Goal: Task Accomplishment & Management: Use online tool/utility

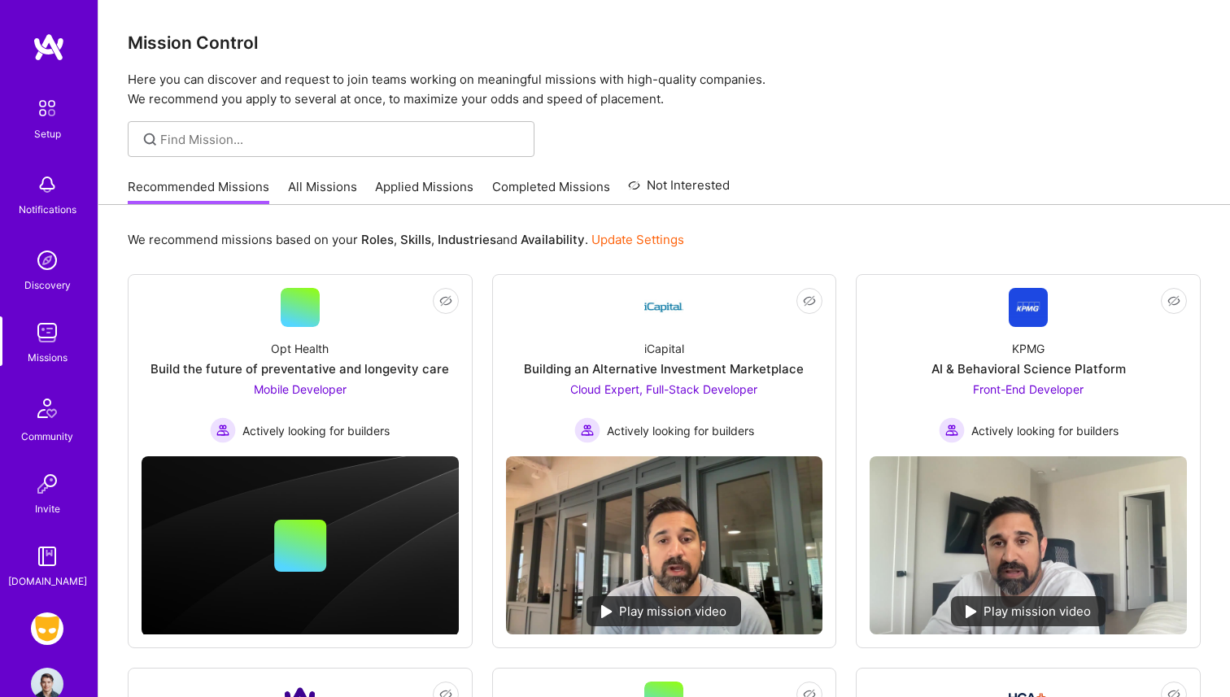
click at [293, 185] on link "All Missions" at bounding box center [322, 191] width 69 height 27
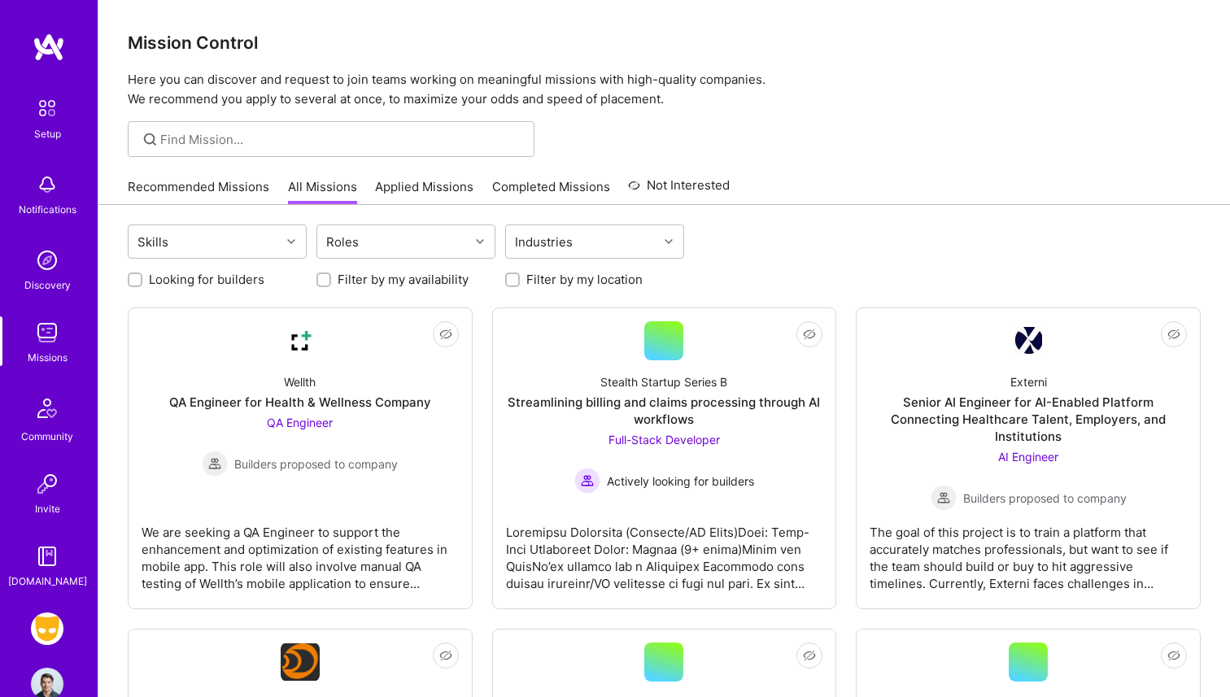
click at [51, 622] on img at bounding box center [47, 629] width 33 height 33
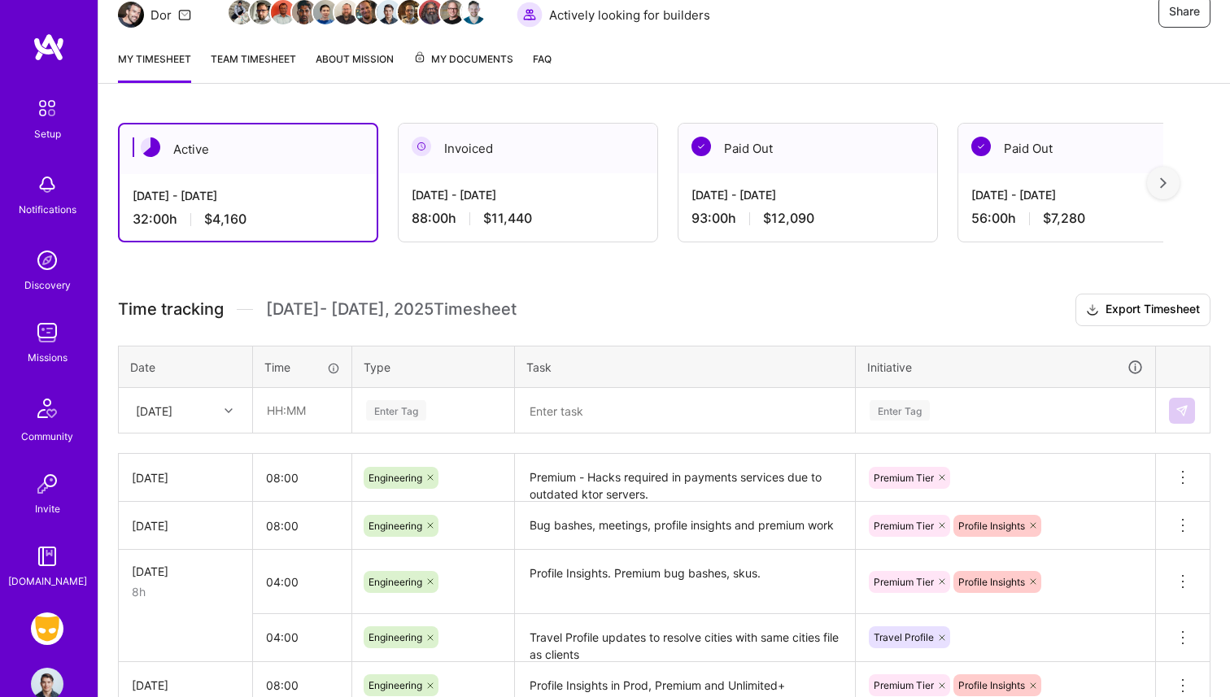
scroll to position [222, 0]
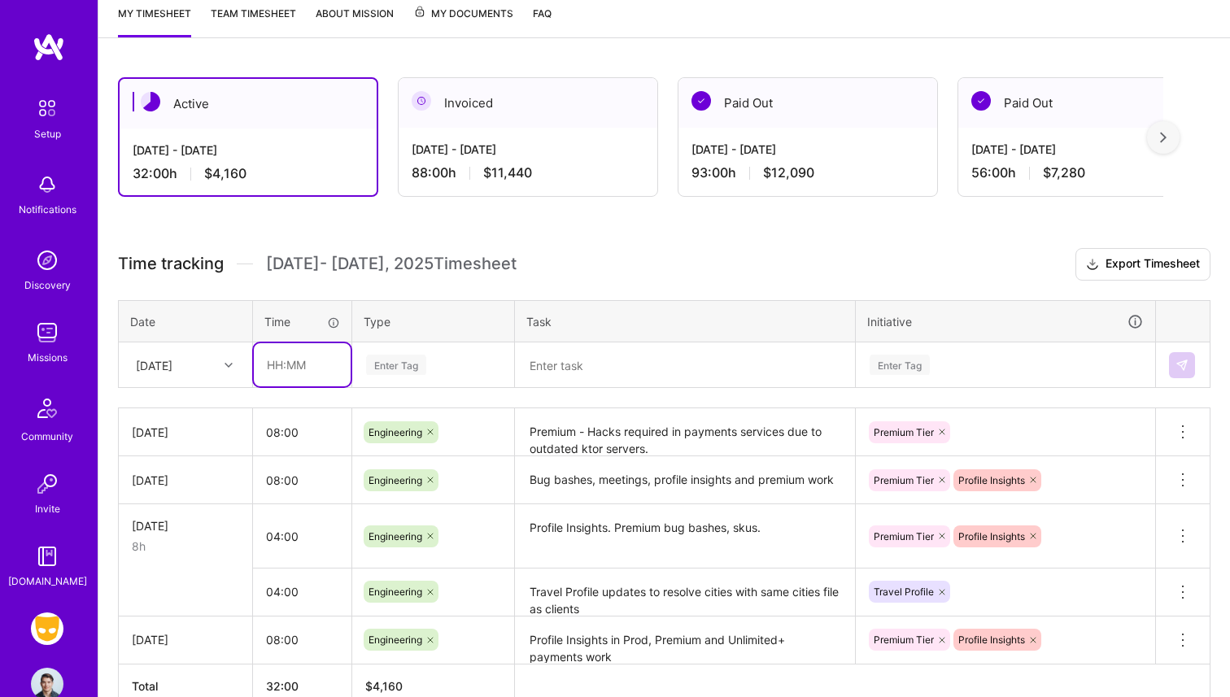
click at [271, 356] on input "text" at bounding box center [302, 364] width 97 height 43
type input "03:00"
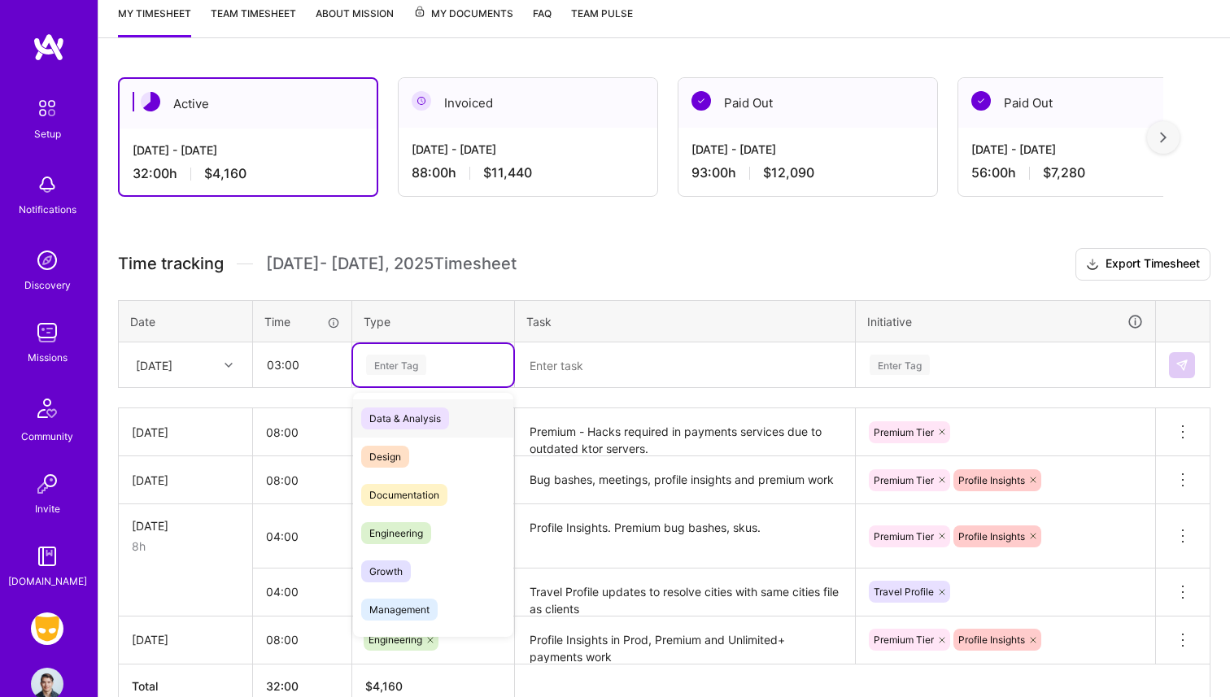
click at [399, 362] on div "Enter Tag" at bounding box center [396, 364] width 60 height 25
click at [421, 529] on span "Engineering" at bounding box center [396, 533] width 70 height 22
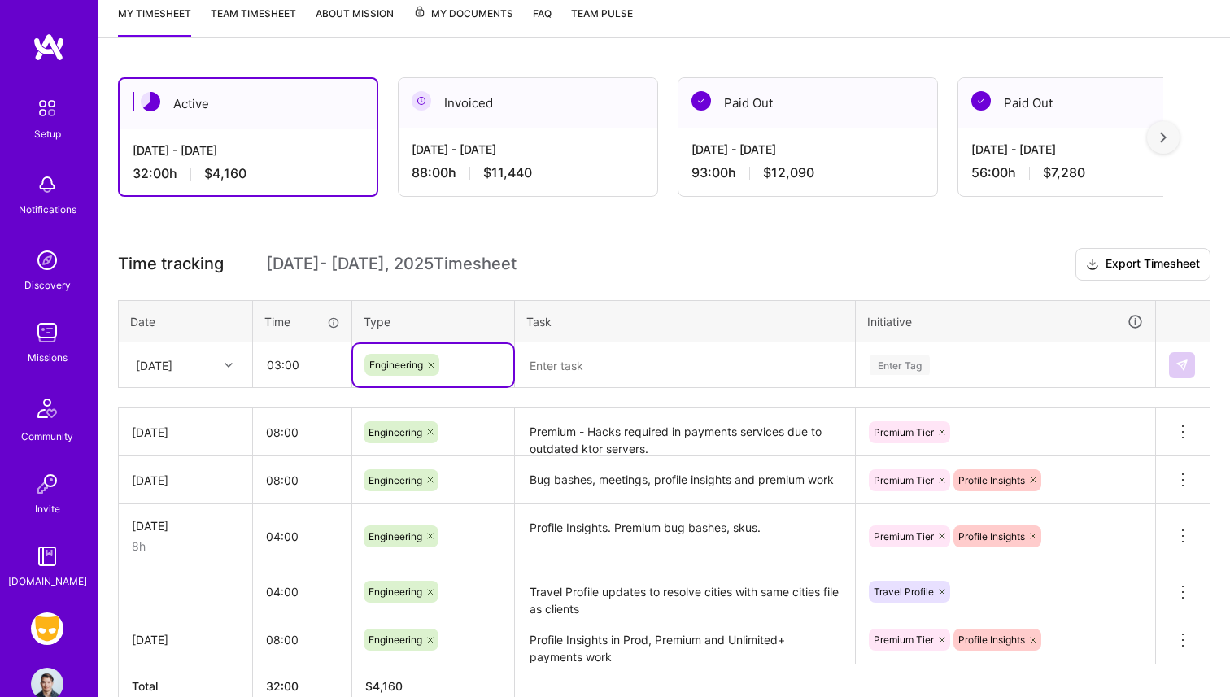
click at [553, 373] on textarea at bounding box center [685, 365] width 337 height 42
click at [401, 385] on td "Engineering" at bounding box center [433, 366] width 163 height 46
click at [433, 369] on icon at bounding box center [431, 365] width 10 height 10
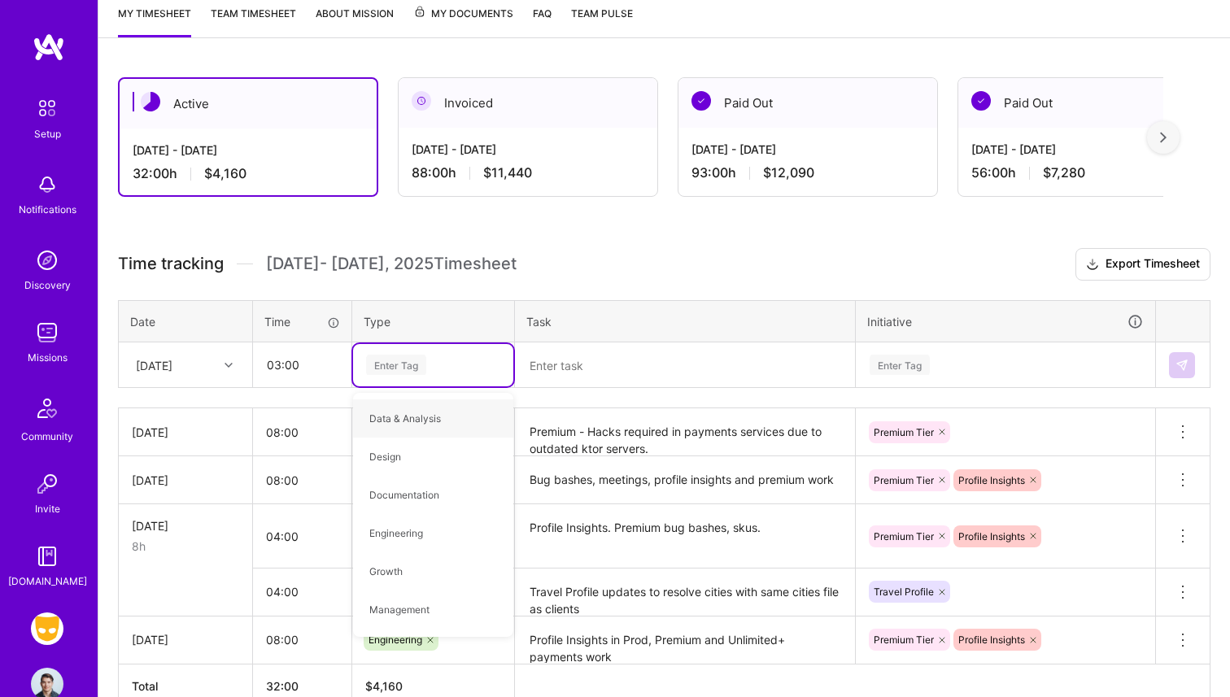
click at [433, 365] on div "Enter Tag" at bounding box center [434, 365] width 138 height 20
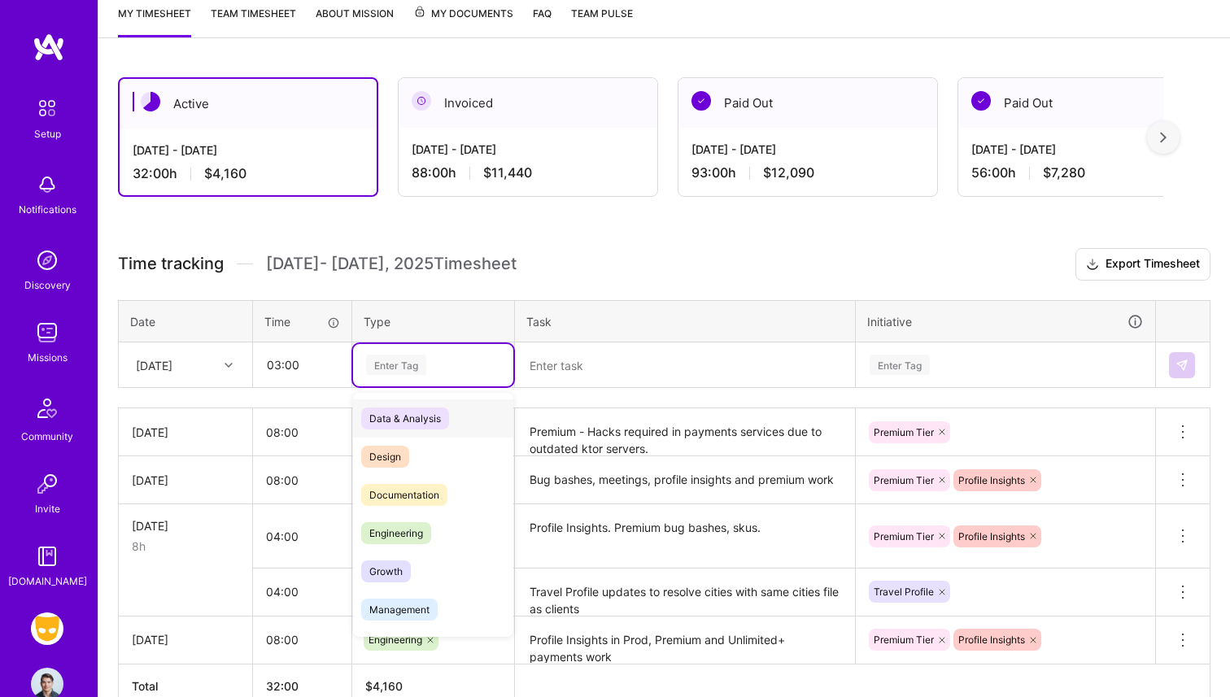
click at [433, 365] on div "Enter Tag" at bounding box center [434, 365] width 138 height 20
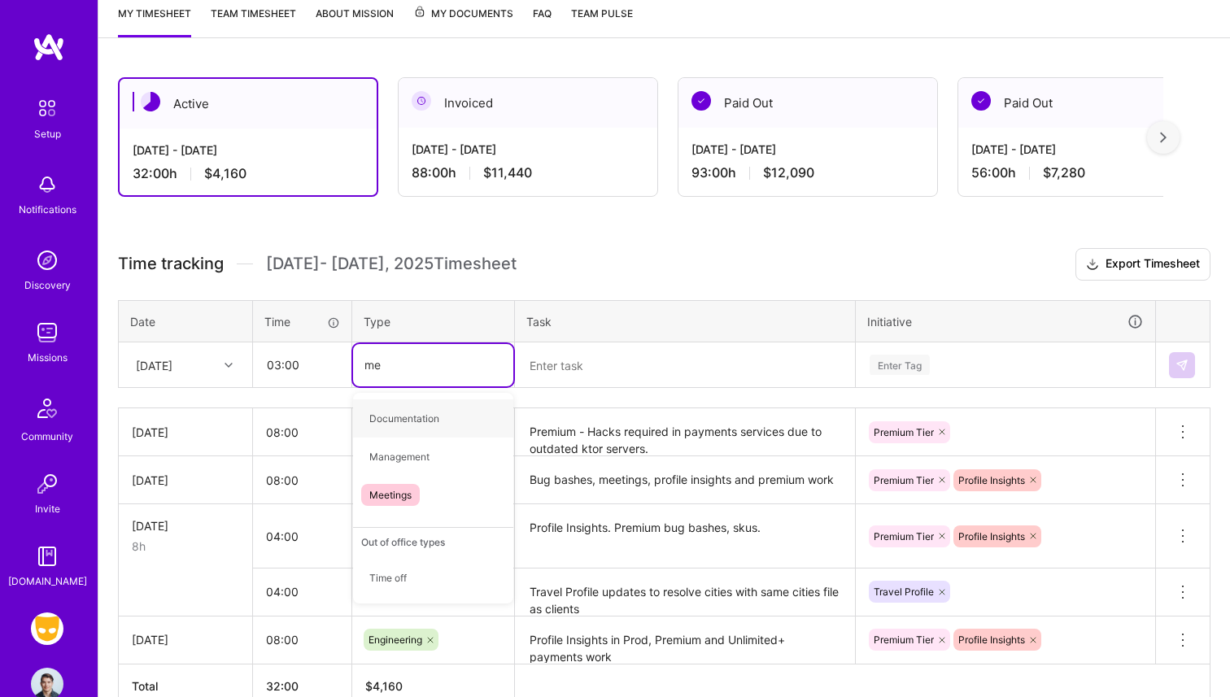
type input "mee"
click at [412, 422] on span "Meetings" at bounding box center [390, 419] width 59 height 22
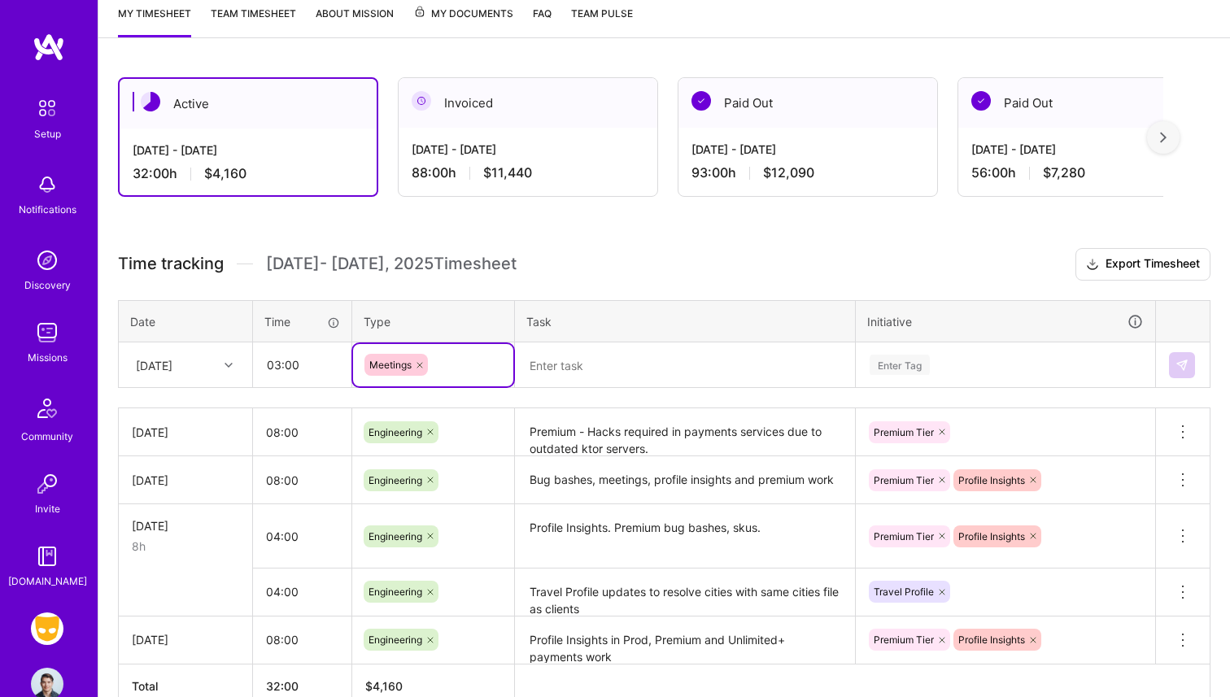
click at [569, 350] on textarea at bounding box center [685, 365] width 337 height 43
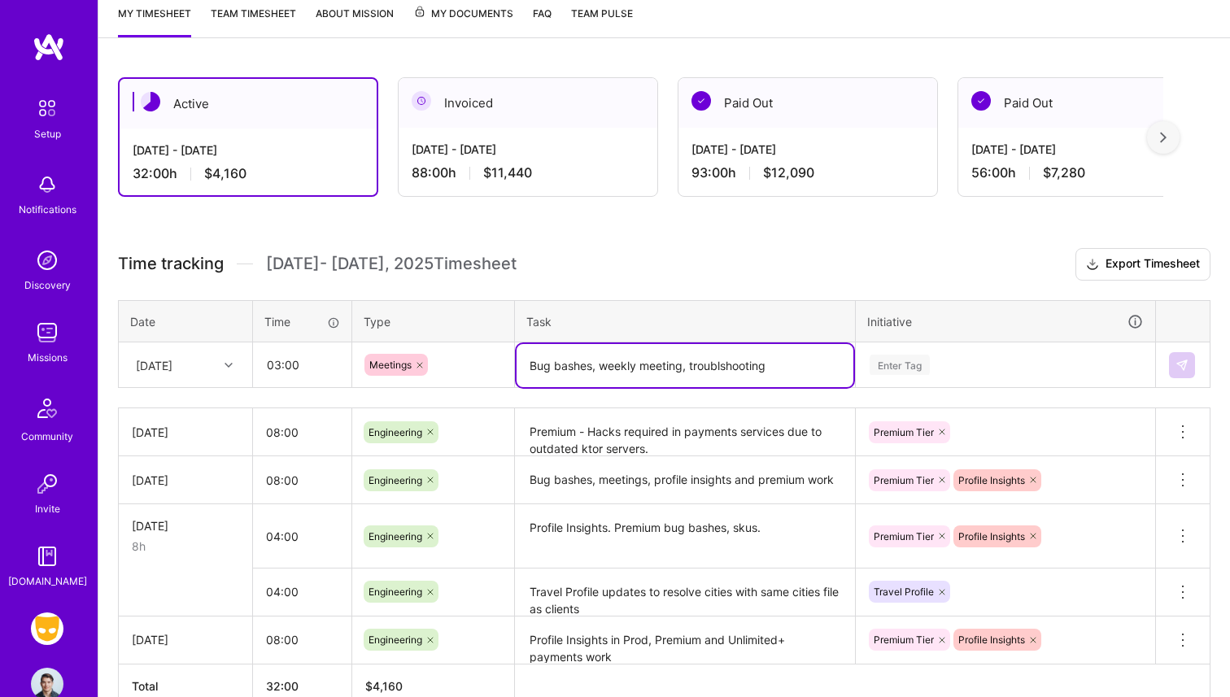
type textarea "Bug bashes, weekly meeting, troublshooting"
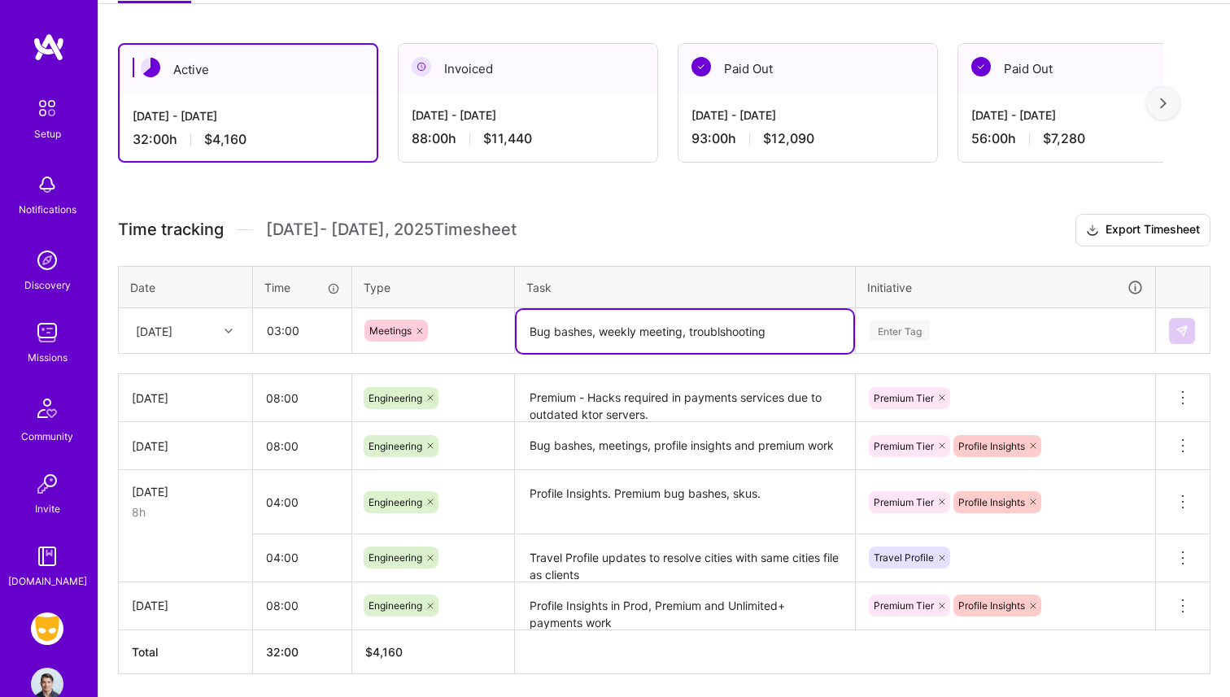
click at [911, 352] on div "Enter Tag" at bounding box center [1006, 331] width 298 height 42
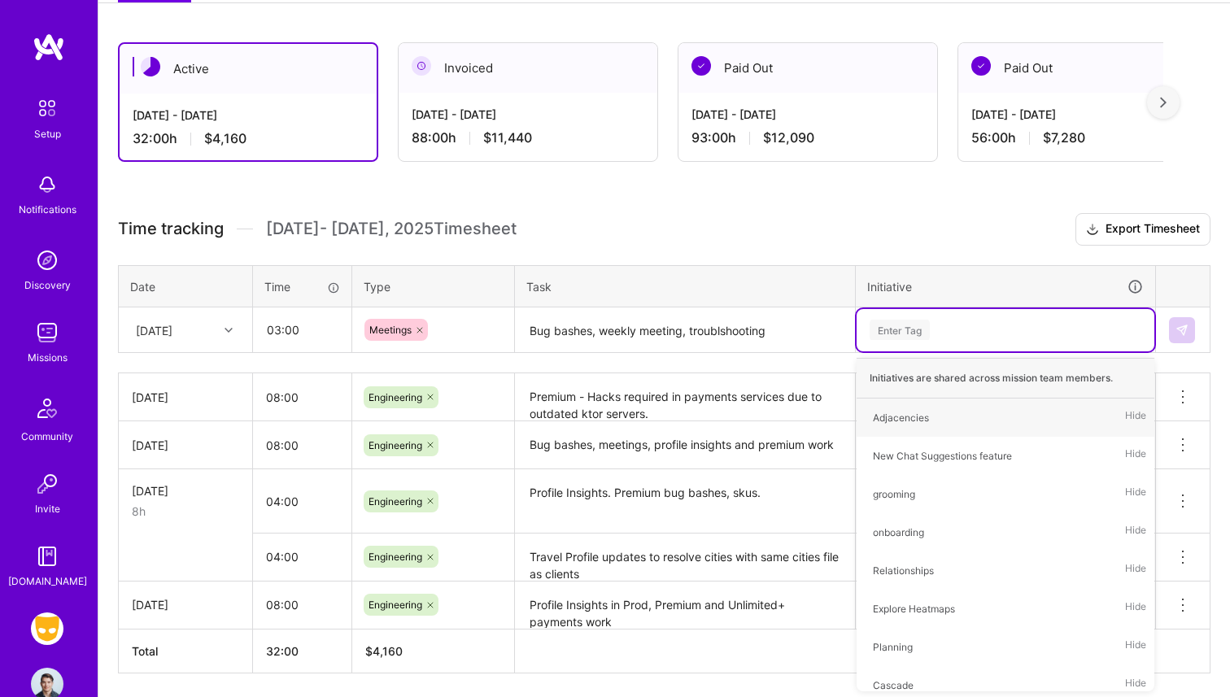
type input "e"
type input "mee"
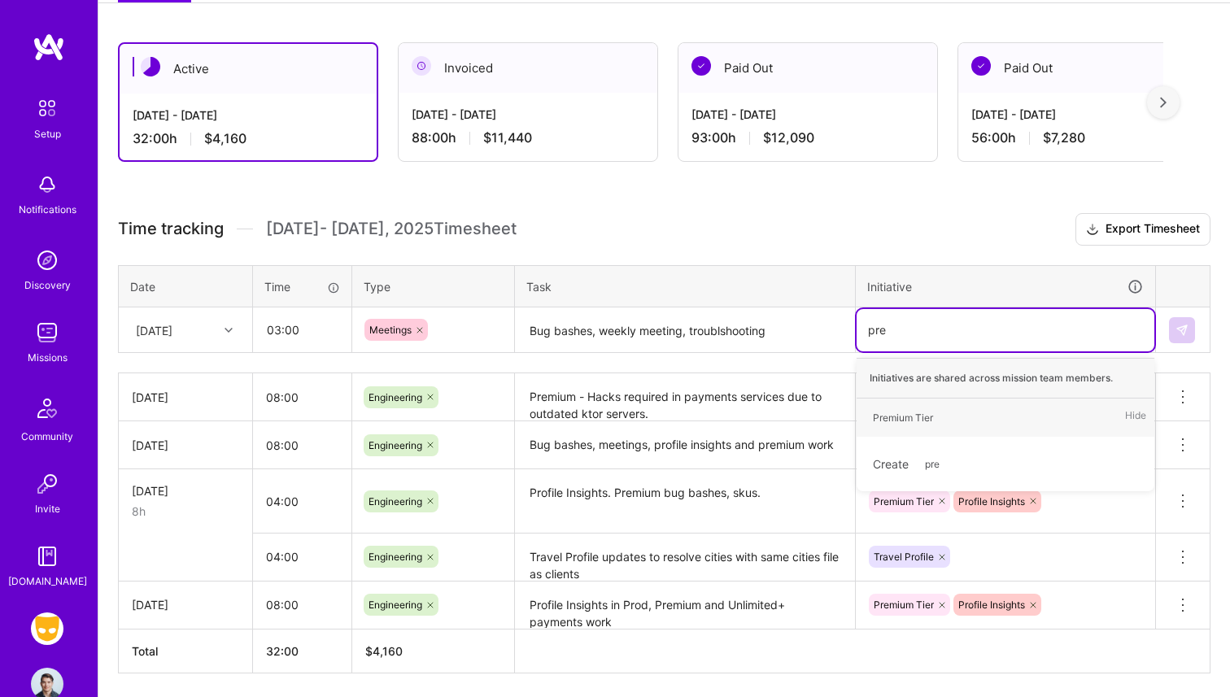
type input "prem"
click at [923, 422] on div "Premium Tier" at bounding box center [903, 417] width 60 height 17
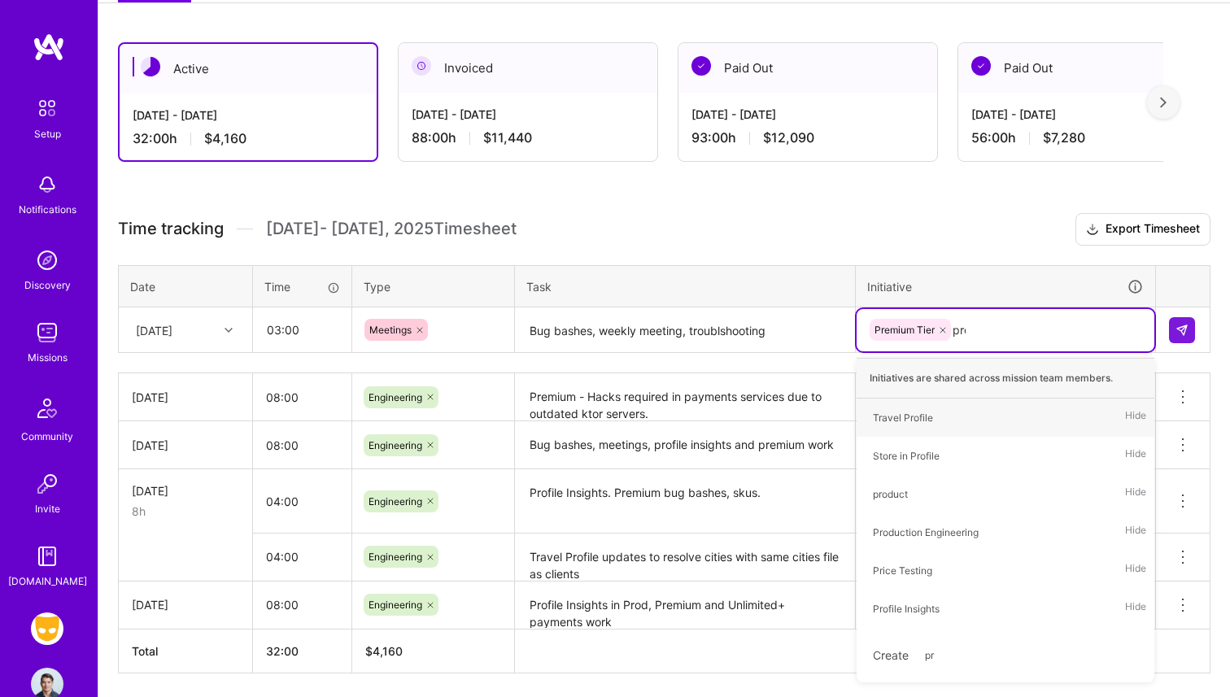
type input "prof"
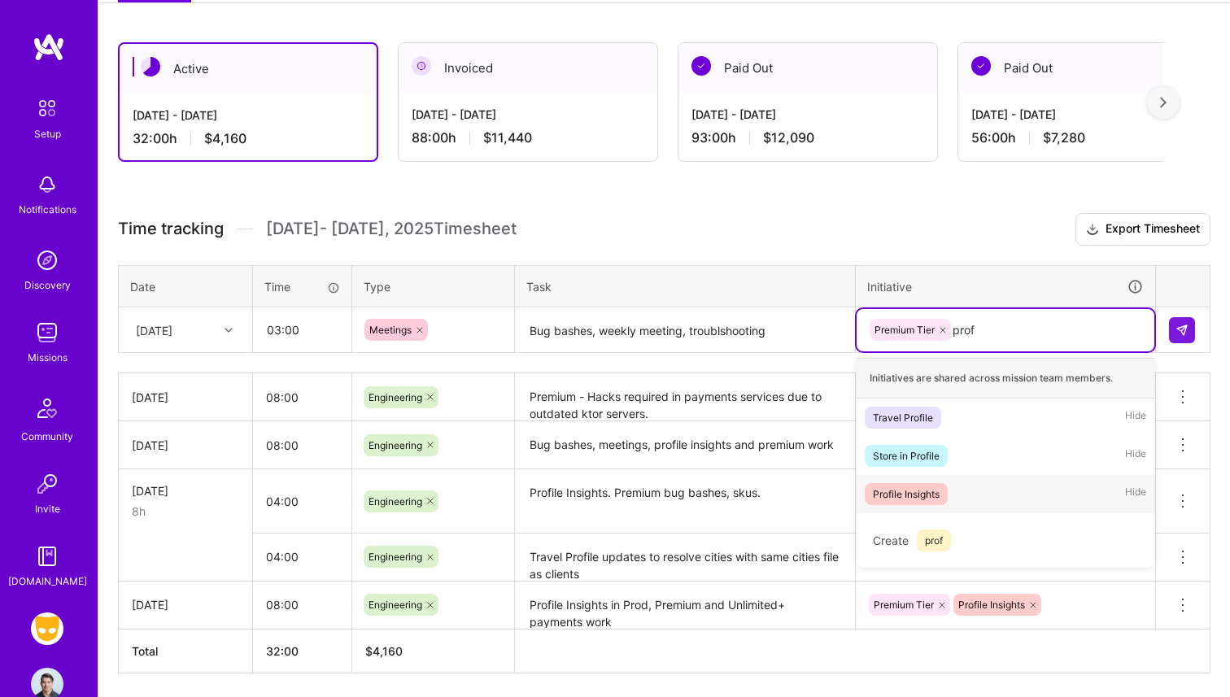
click at [918, 486] on div "Profile Insights" at bounding box center [906, 494] width 67 height 17
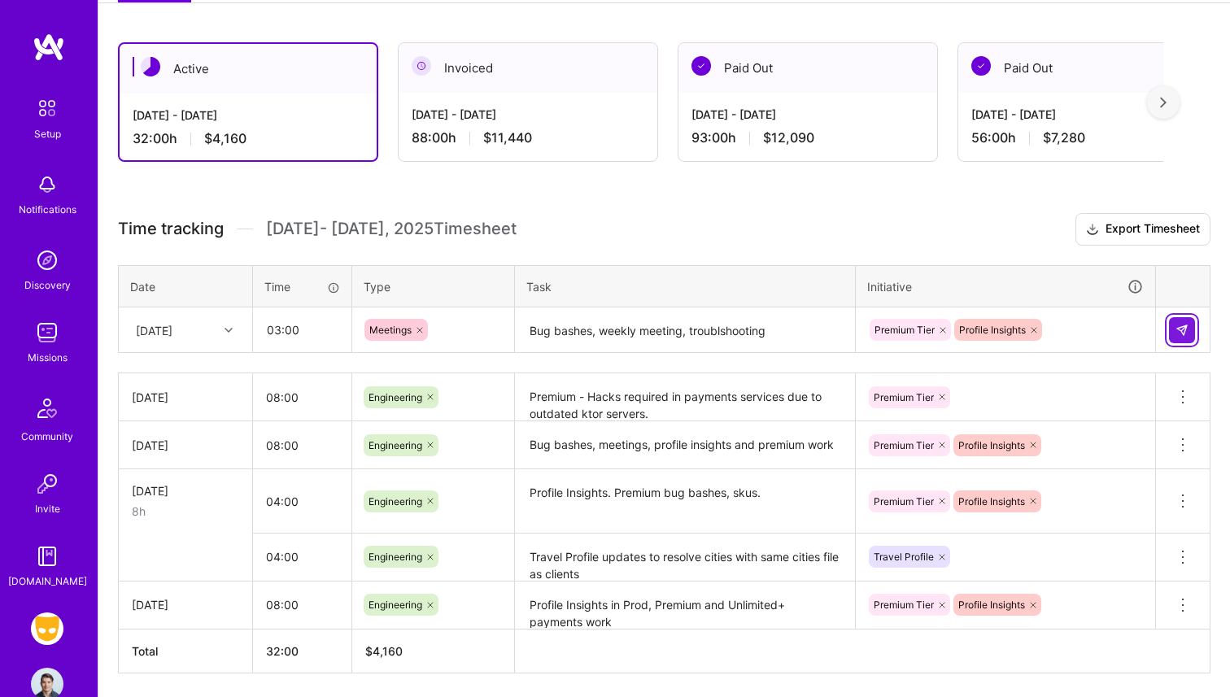
click at [1185, 336] on button at bounding box center [1182, 330] width 26 height 26
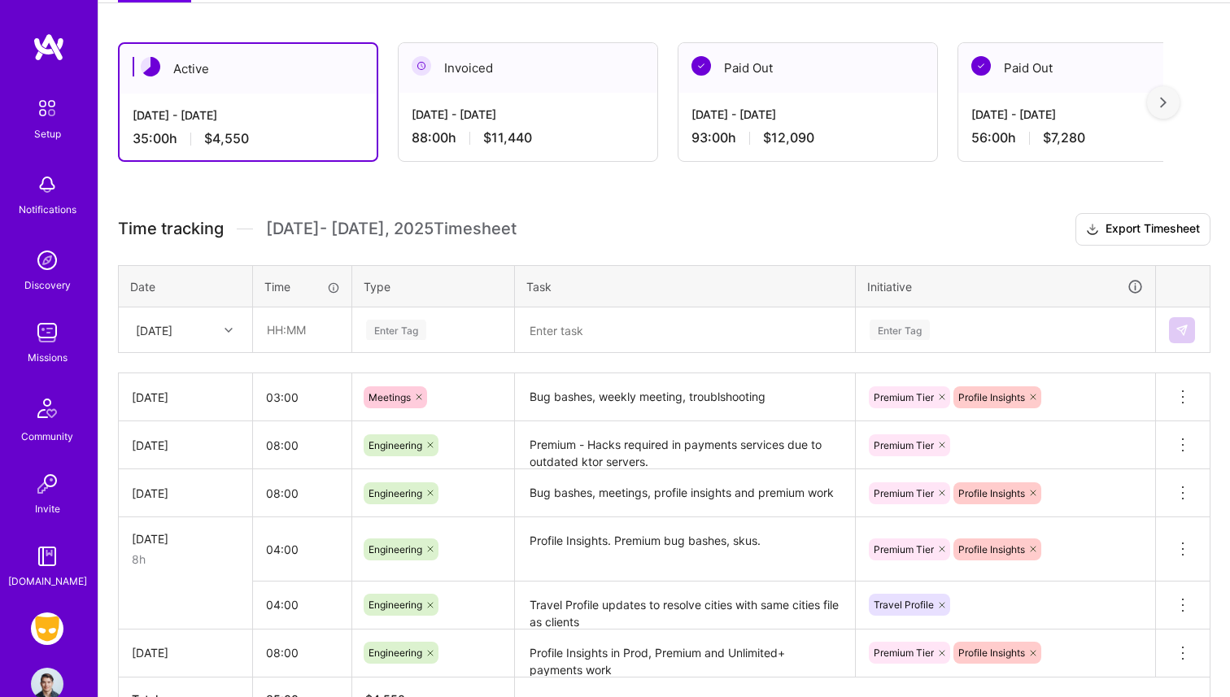
click at [300, 353] on div "Time tracking [DATE] - [DATE] Timesheet Export Timesheet Date Time Type Task In…" at bounding box center [664, 467] width 1093 height 509
click at [299, 339] on input "text" at bounding box center [302, 329] width 97 height 43
type input "05:00"
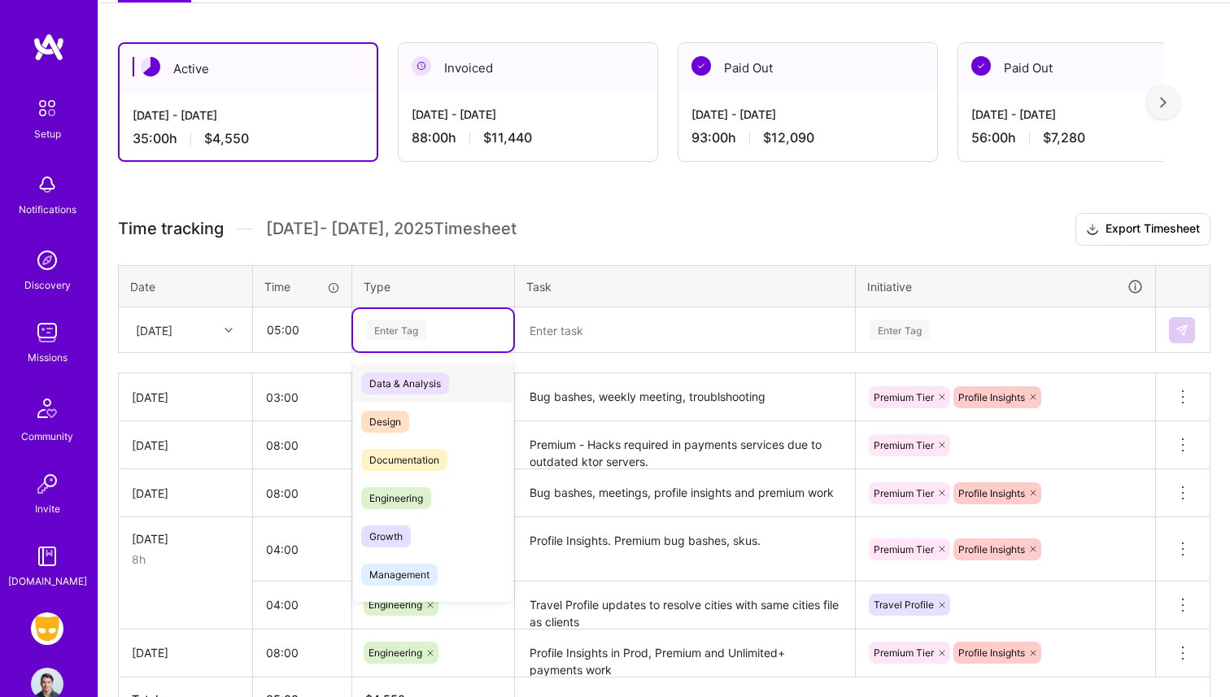
click at [455, 326] on div "Enter Tag" at bounding box center [434, 330] width 138 height 20
click at [422, 488] on span "Engineering" at bounding box center [396, 498] width 70 height 22
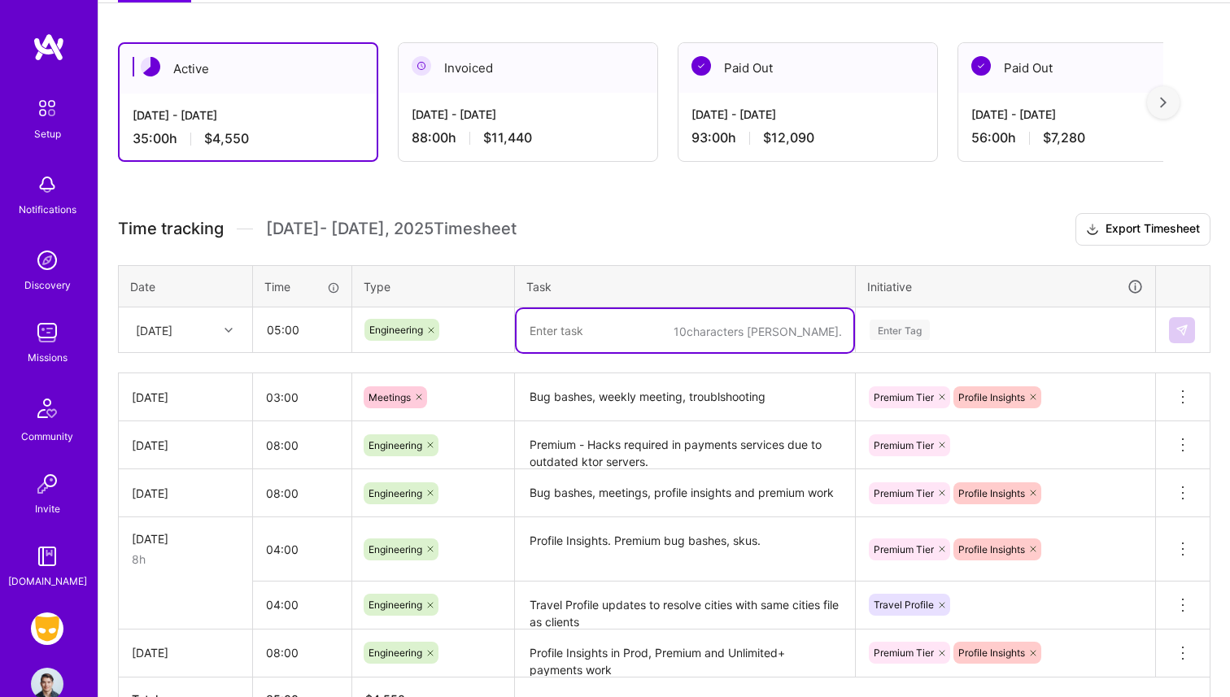
click at [604, 318] on textarea at bounding box center [685, 330] width 337 height 43
type textarea "A"
type textarea "apple and google payments refactor"
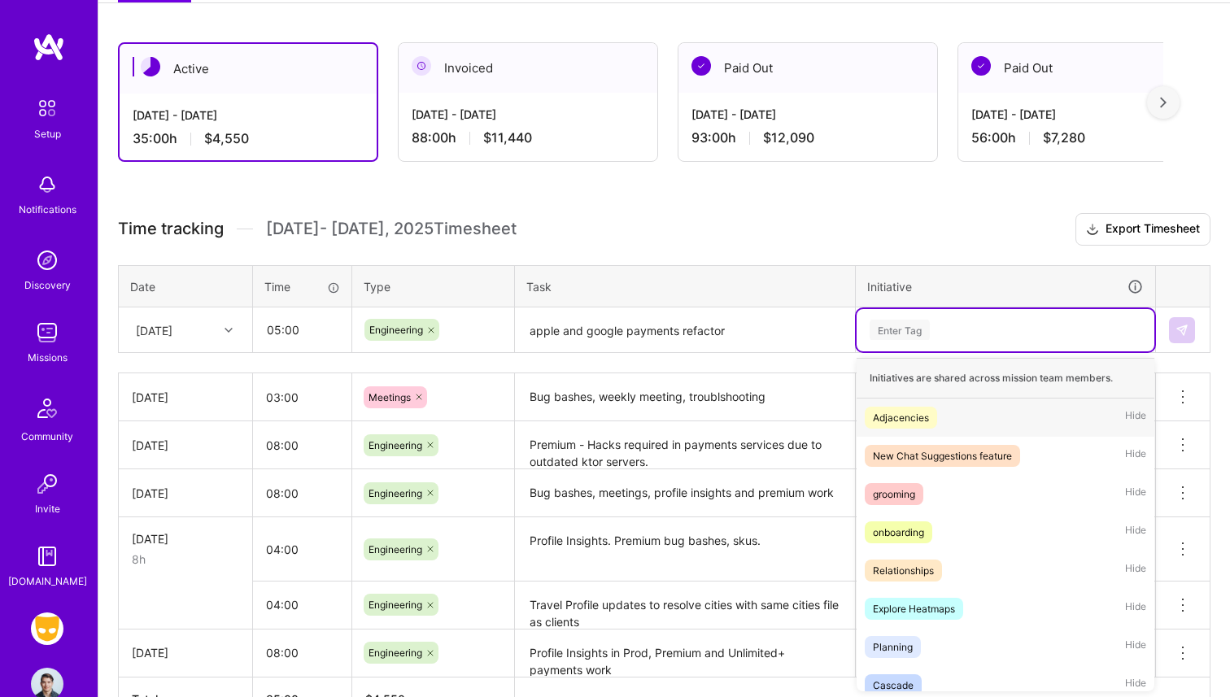
click at [915, 334] on div "Enter Tag" at bounding box center [900, 329] width 60 height 25
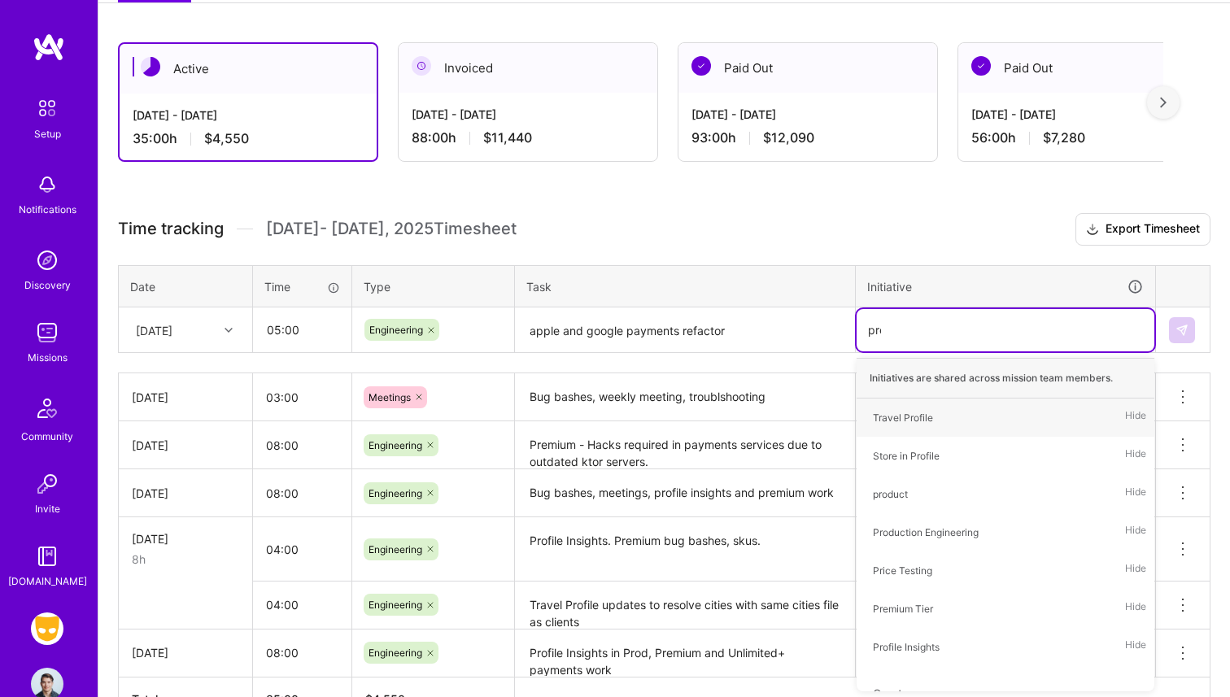
type input "prem"
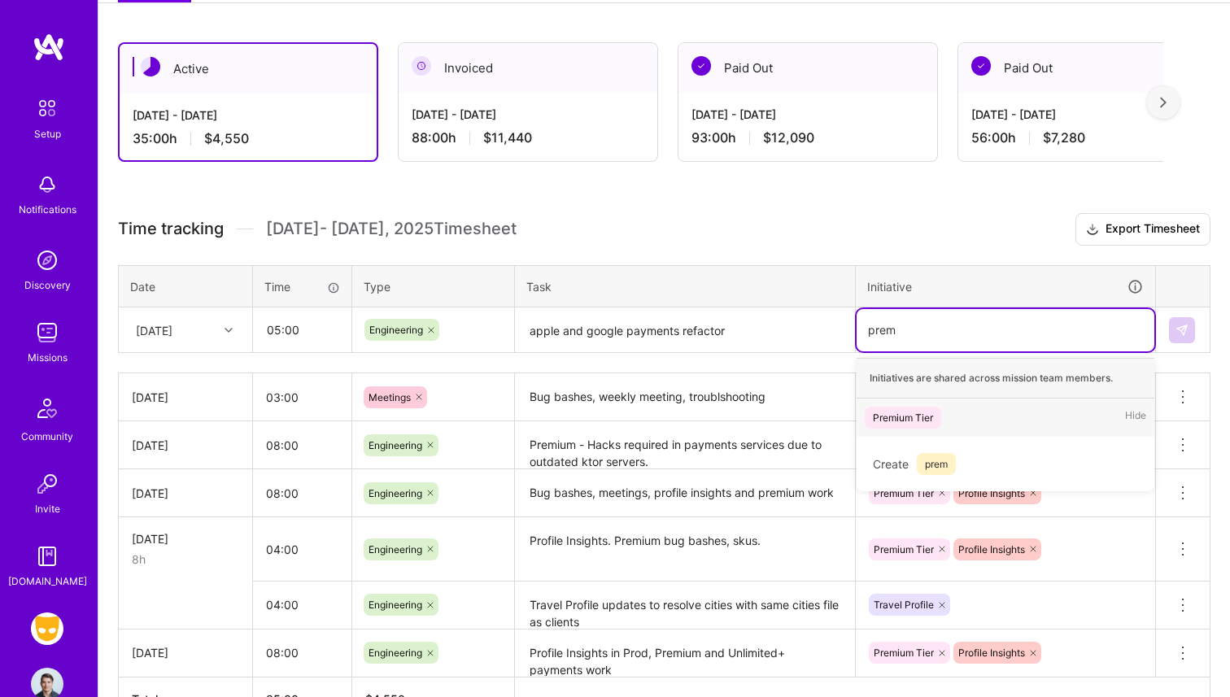
click at [914, 412] on div "Premium Tier" at bounding box center [903, 417] width 60 height 17
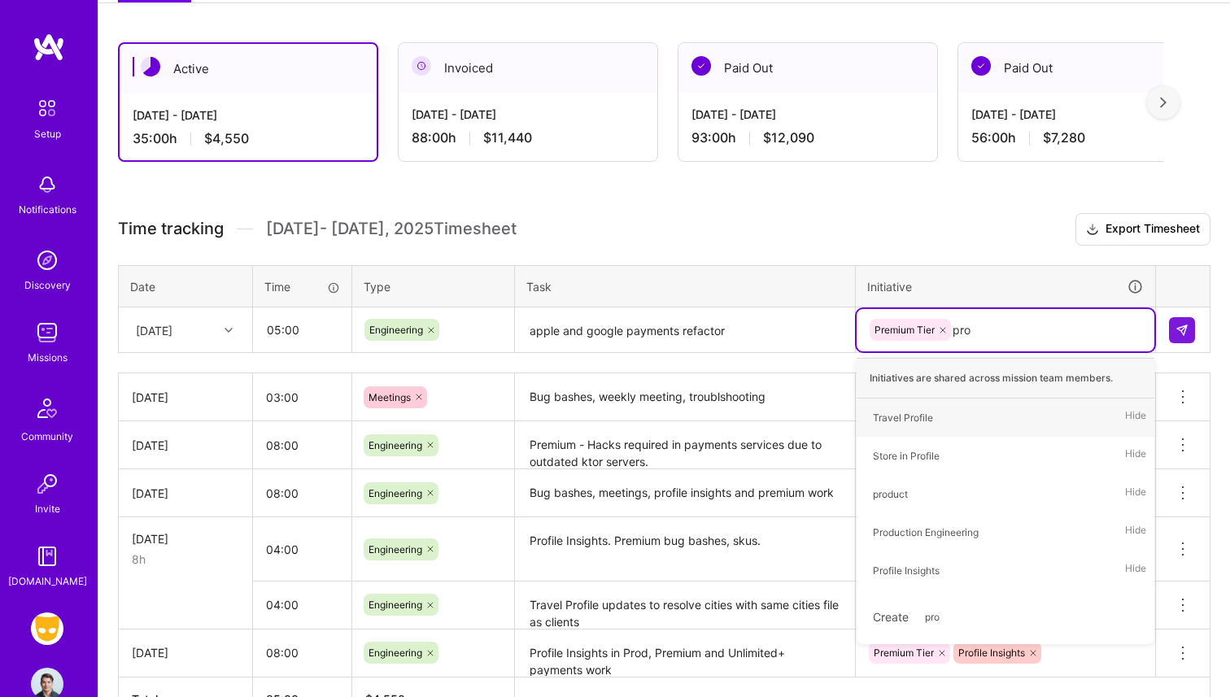
type input "prof"
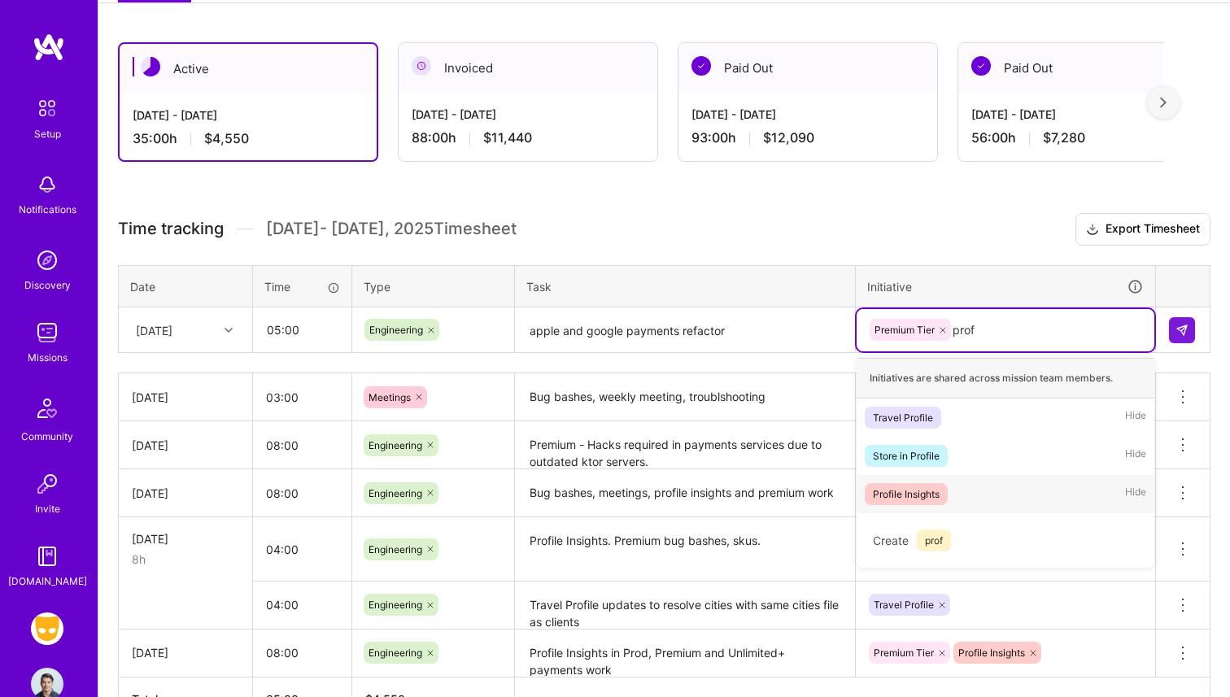
click at [911, 505] on div "Profile Insights Hide" at bounding box center [1006, 494] width 298 height 38
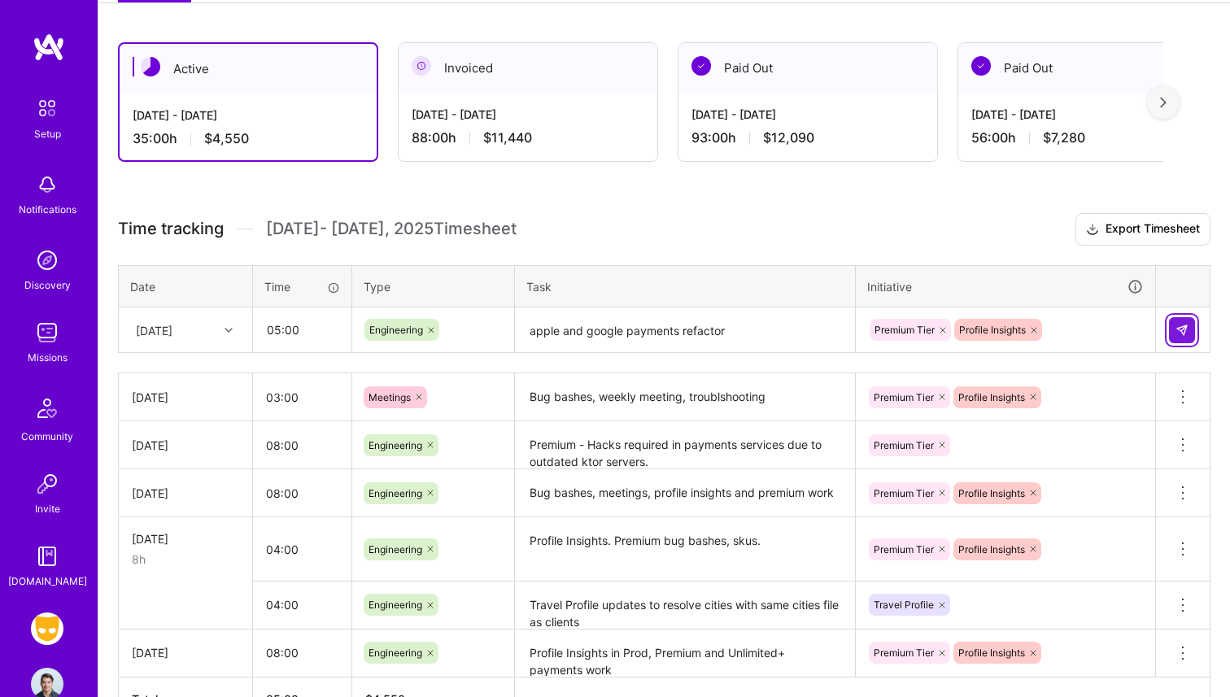
click at [1187, 329] on img at bounding box center [1182, 330] width 13 height 13
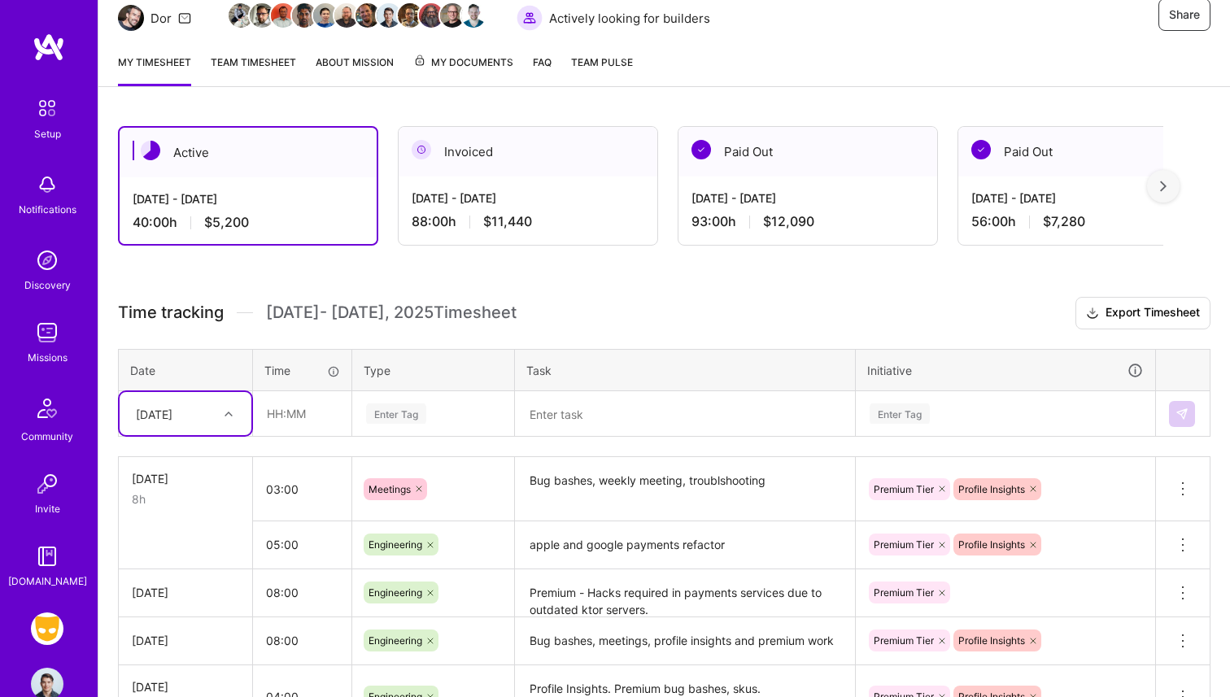
scroll to position [158, 0]
